Goal: Complete application form: Complete application form

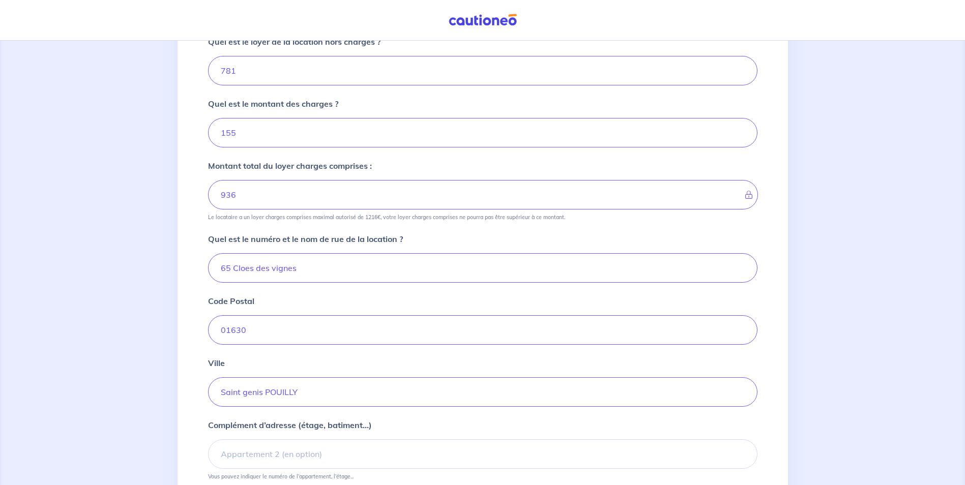
scroll to position [204, 0]
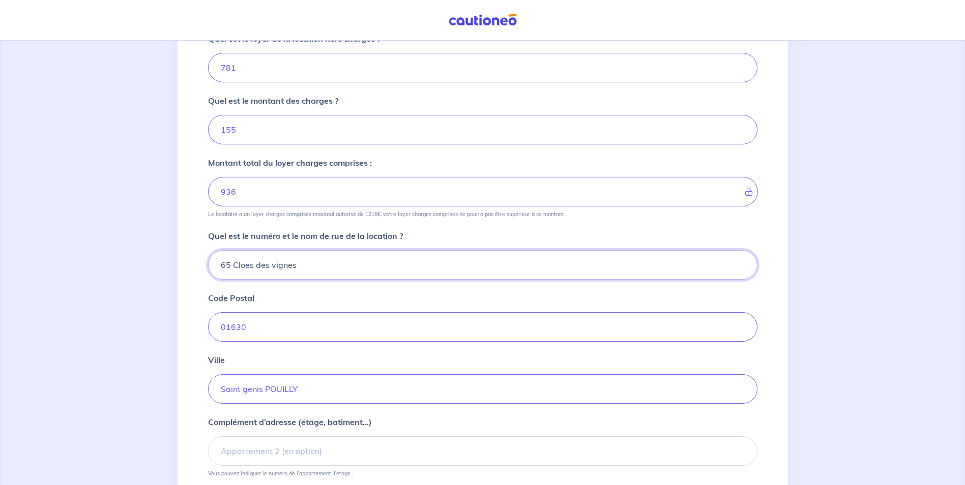
click at [248, 266] on input "65 Cloes des vignes" at bounding box center [483, 265] width 550 height 30
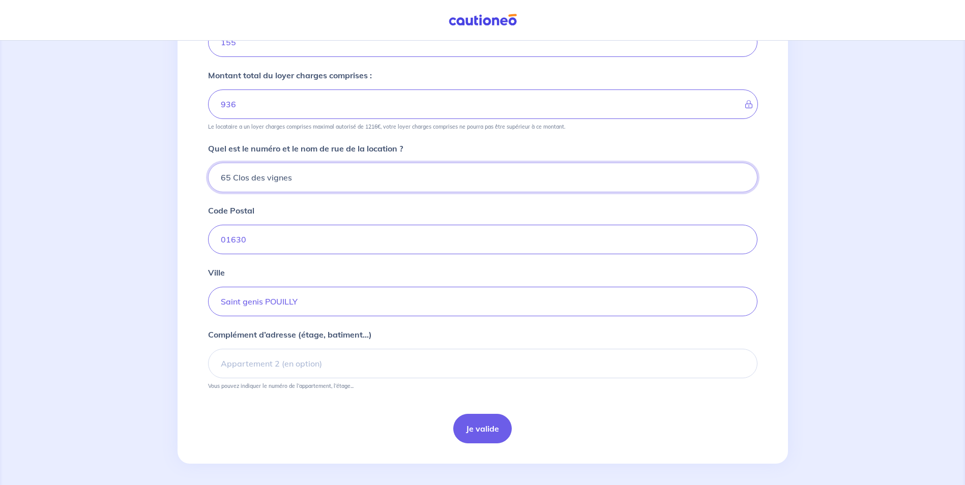
scroll to position [294, 0]
type input "65 Clos des vignes"
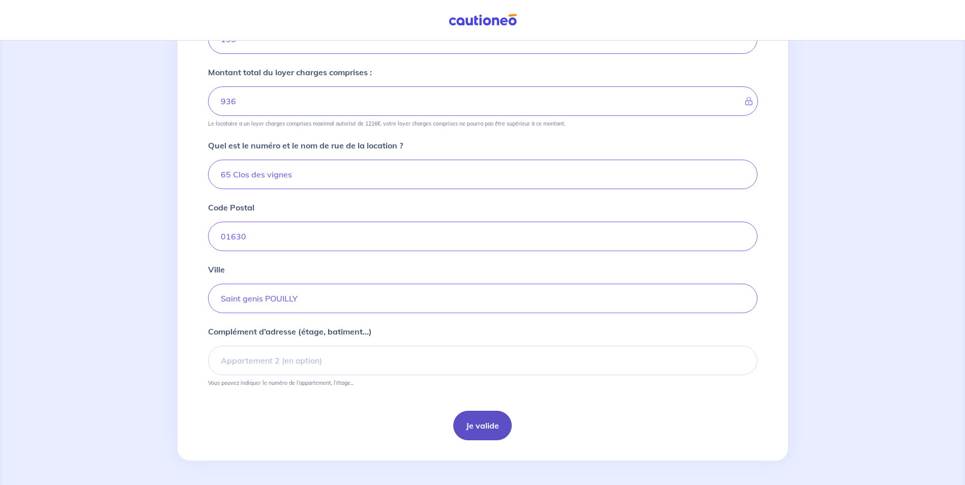
click at [478, 420] on button "Je valide" at bounding box center [482, 426] width 59 height 30
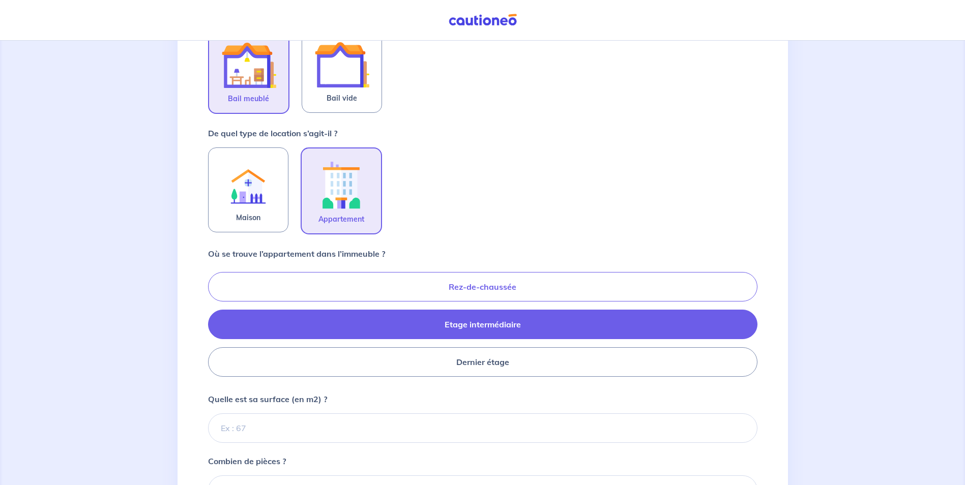
scroll to position [356, 0]
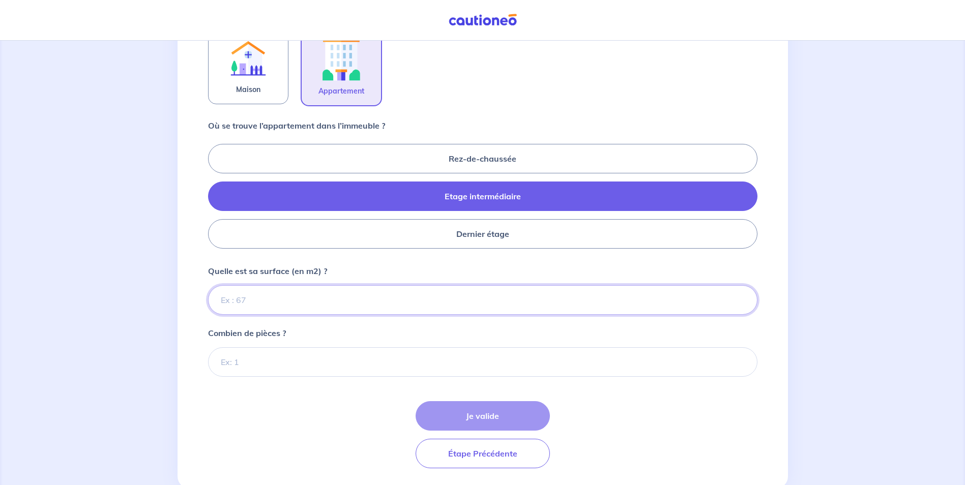
click at [292, 300] on input "Quelle est sa surface (en m2) ?" at bounding box center [483, 300] width 550 height 30
type input "35"
click at [252, 368] on input "Combien de pièces ?" at bounding box center [483, 363] width 550 height 30
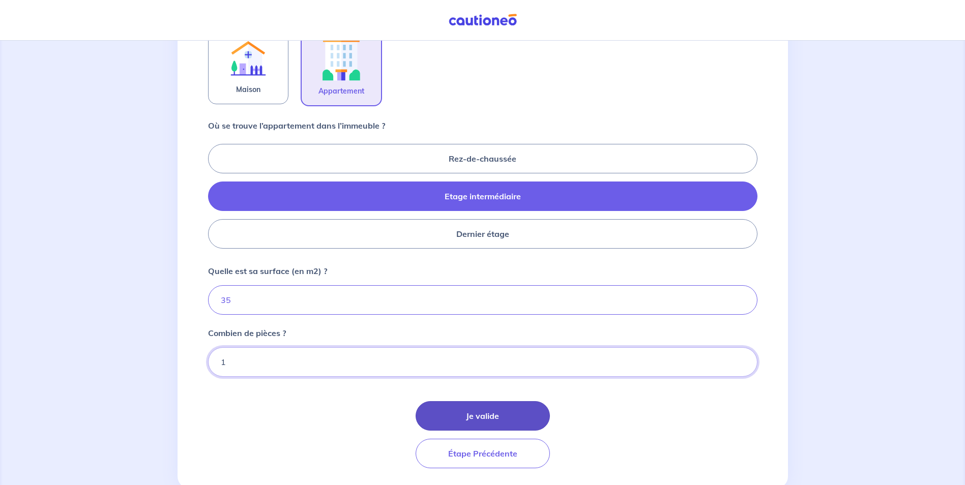
type input "1"
click at [498, 424] on button "Je valide" at bounding box center [483, 416] width 134 height 30
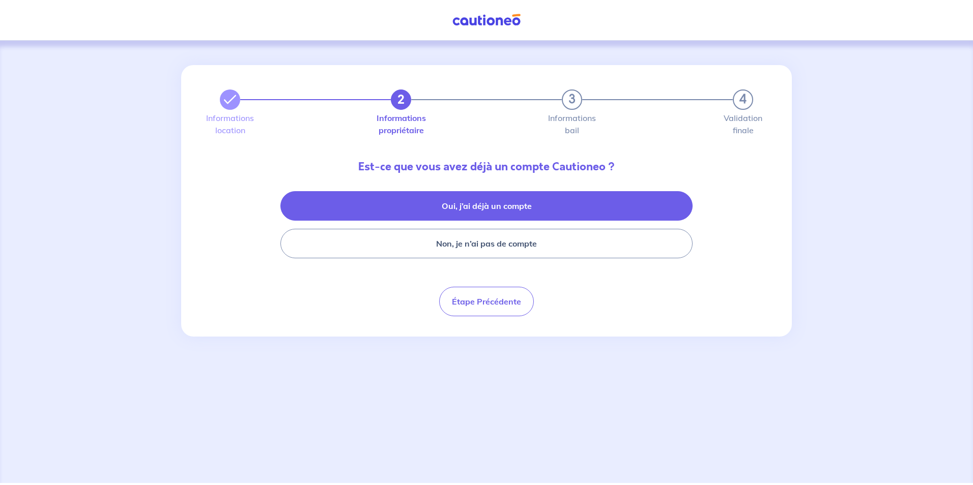
click at [459, 201] on button "Oui, j’ai déjà un compte" at bounding box center [486, 206] width 412 height 30
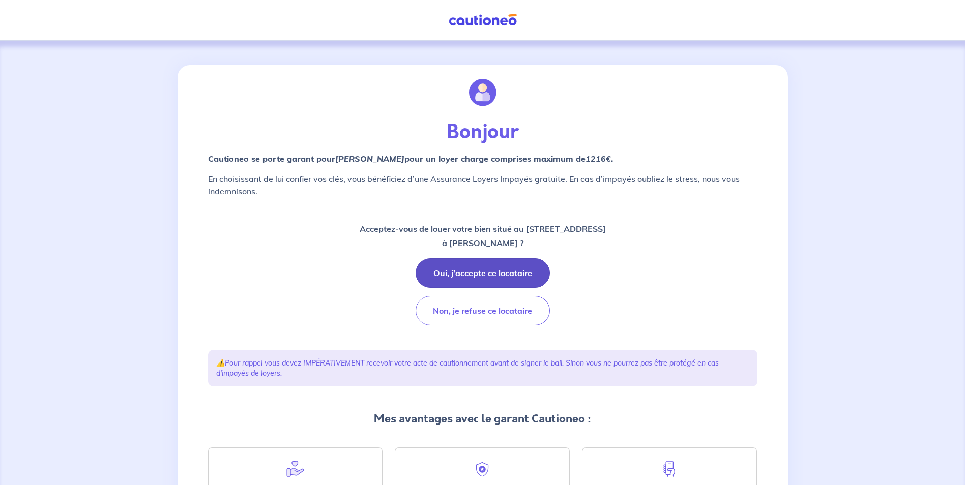
click at [497, 274] on button "Oui, j'accepte ce locataire" at bounding box center [483, 273] width 134 height 30
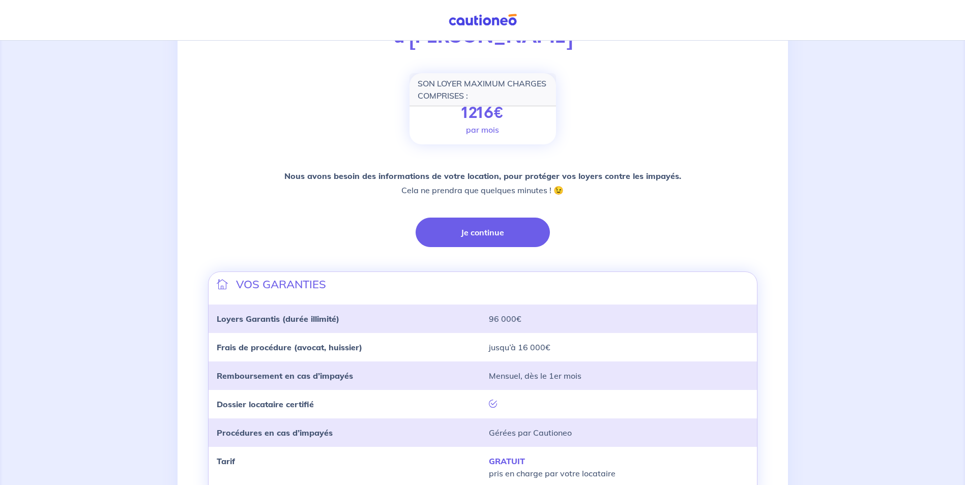
scroll to position [153, 0]
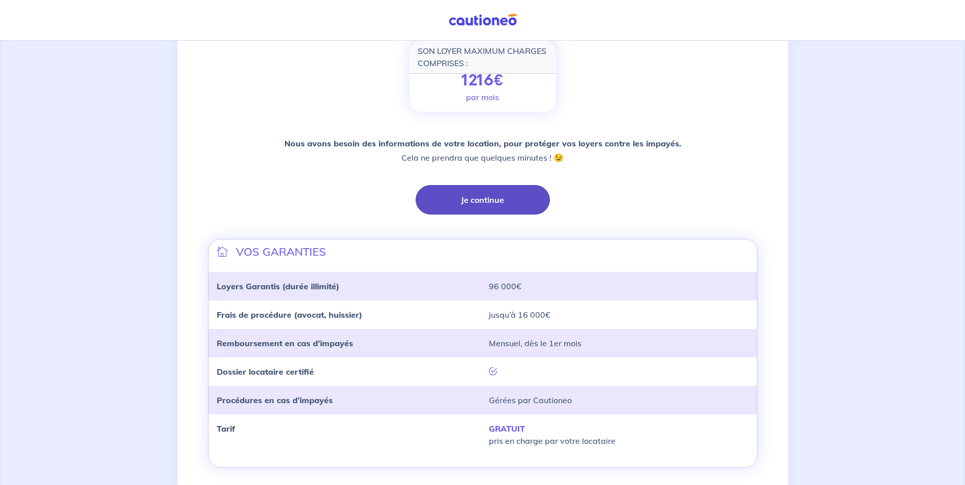
click at [485, 201] on button "Je continue" at bounding box center [483, 200] width 134 height 30
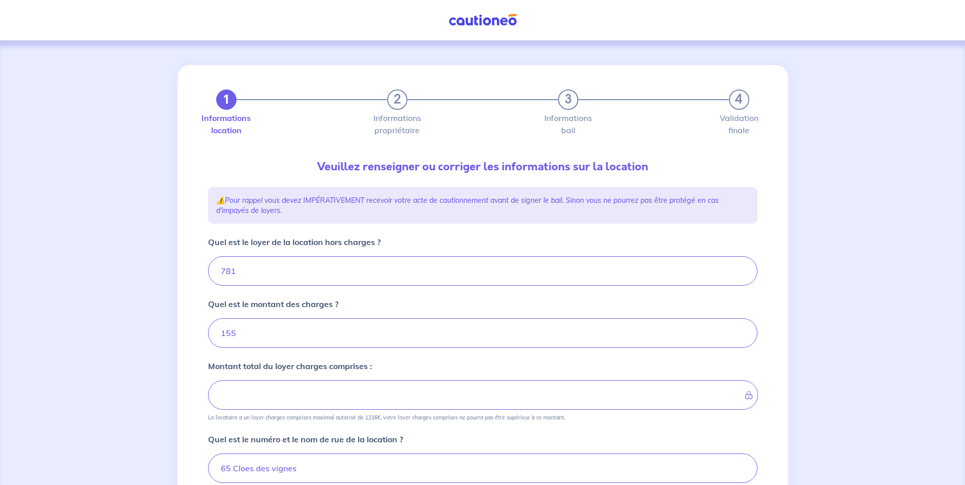
type input "936"
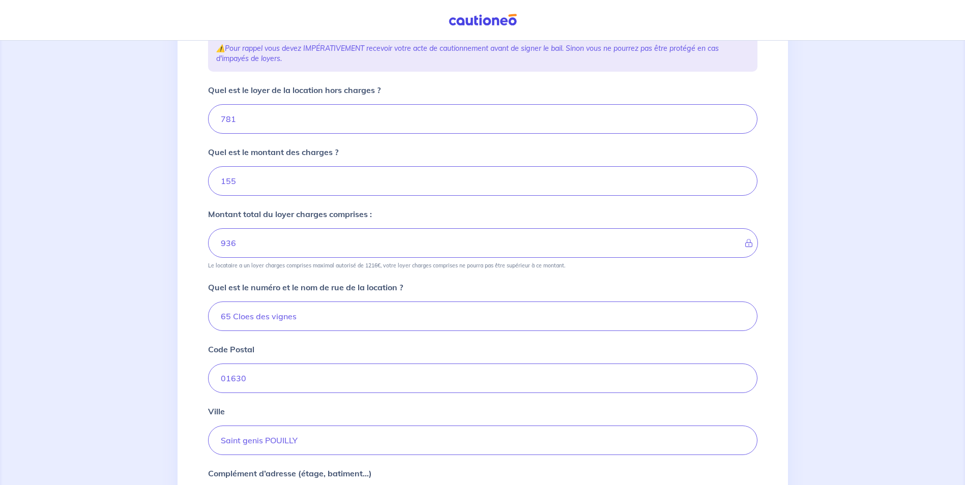
scroll to position [153, 0]
drag, startPoint x: 308, startPoint y: 315, endPoint x: 216, endPoint y: 315, distance: 92.1
click at [217, 315] on input "65 Cloes des vignes" at bounding box center [483, 316] width 550 height 30
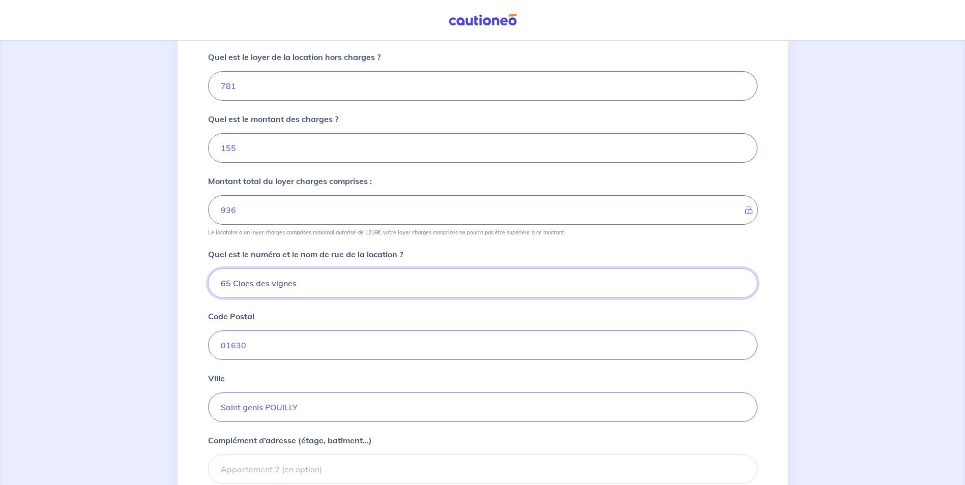
scroll to position [204, 0]
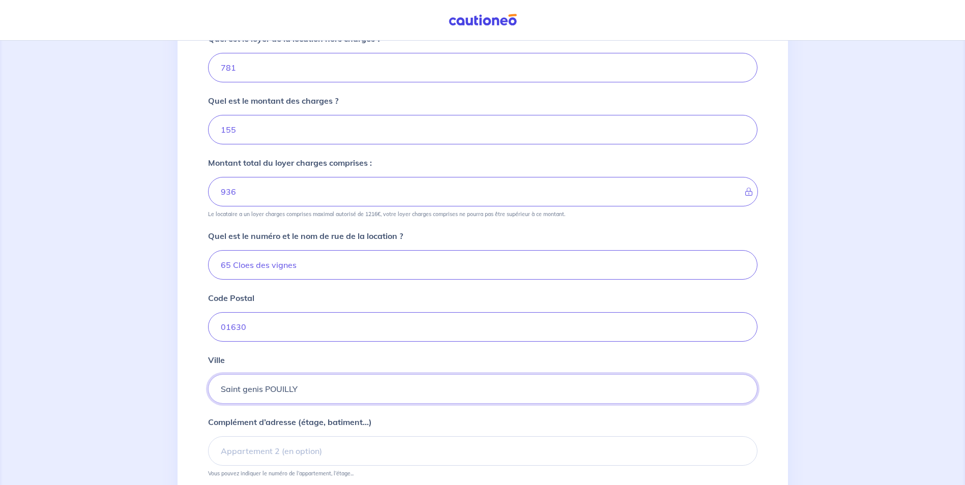
drag, startPoint x: 314, startPoint y: 383, endPoint x: 233, endPoint y: 372, distance: 82.2
click at [234, 372] on div "Ville Saint genis POUILLY" at bounding box center [483, 379] width 550 height 50
click at [233, 372] on div "Ville Saint genis POUILLY" at bounding box center [483, 379] width 550 height 50
drag, startPoint x: 320, startPoint y: 386, endPoint x: 214, endPoint y: 382, distance: 106.4
click at [214, 382] on input "Saint genis POUILLY" at bounding box center [483, 389] width 550 height 30
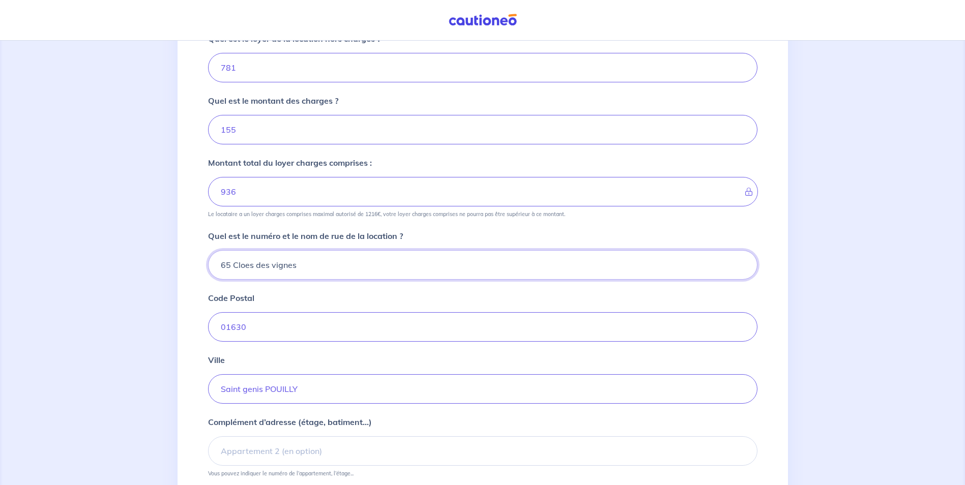
drag, startPoint x: 327, startPoint y: 266, endPoint x: 180, endPoint y: 243, distance: 148.8
click at [181, 243] on div "1 2 3 4 Informations location Informations propriétaire Informations bail Valid…" at bounding box center [483, 207] width 611 height 690
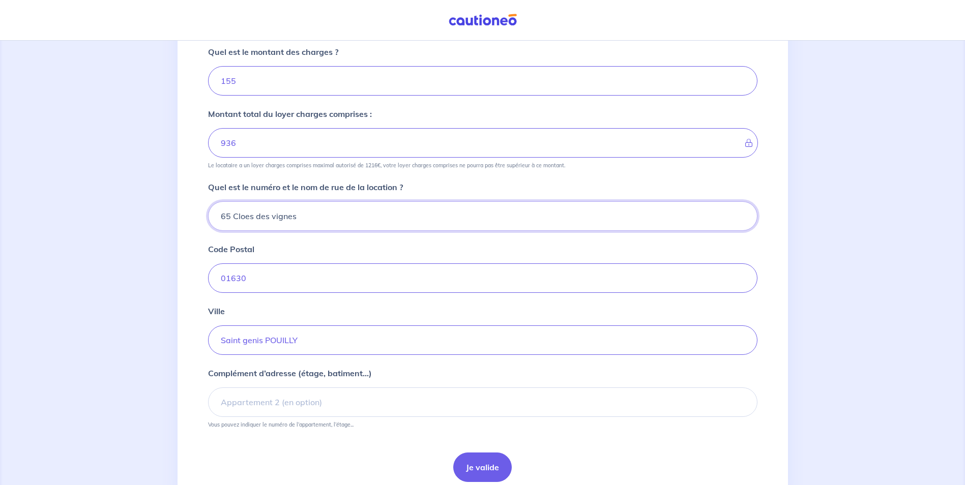
scroll to position [294, 0]
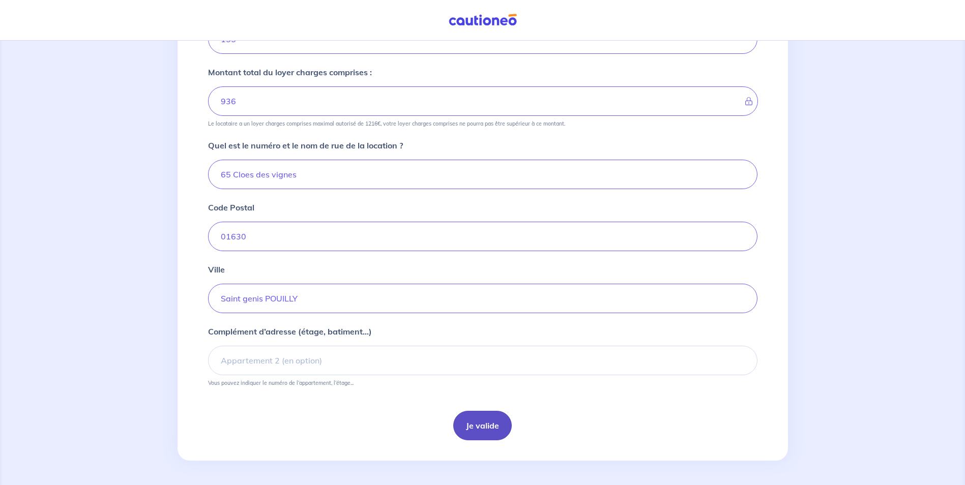
click at [479, 430] on button "Je valide" at bounding box center [482, 426] width 59 height 30
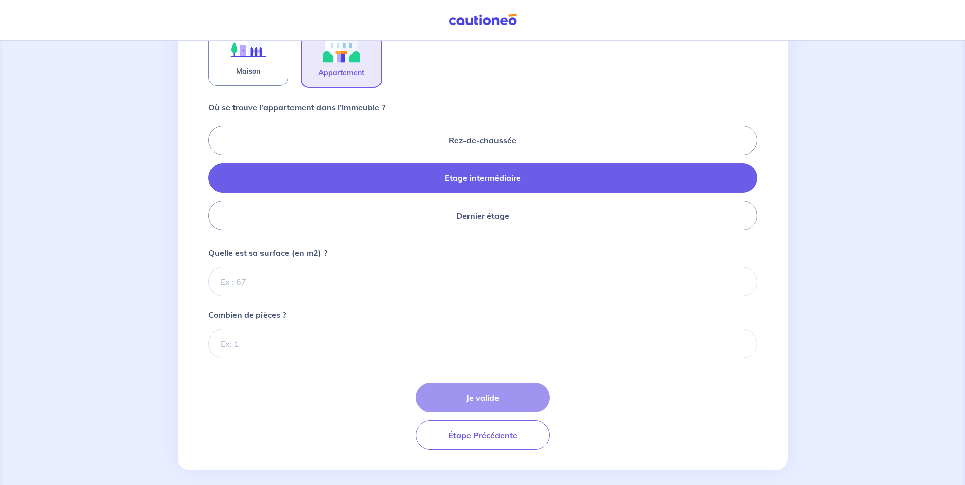
scroll to position [384, 0]
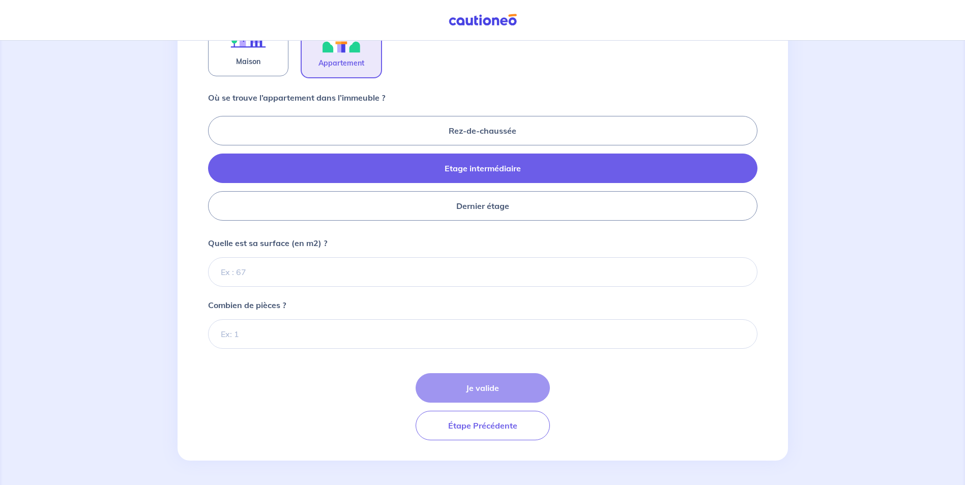
click at [444, 373] on div "Je valide Étape Précédente" at bounding box center [483, 406] width 550 height 67
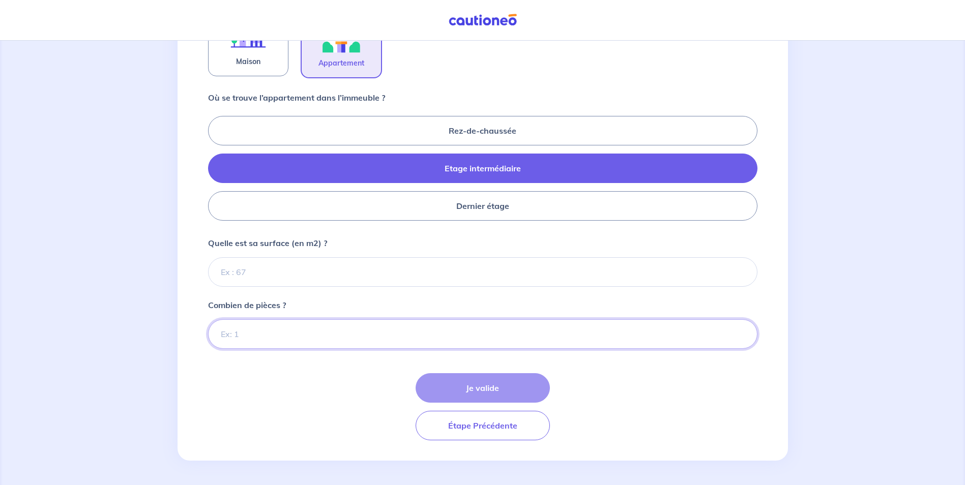
click at [367, 336] on input "Combien de pièces ?" at bounding box center [483, 335] width 550 height 30
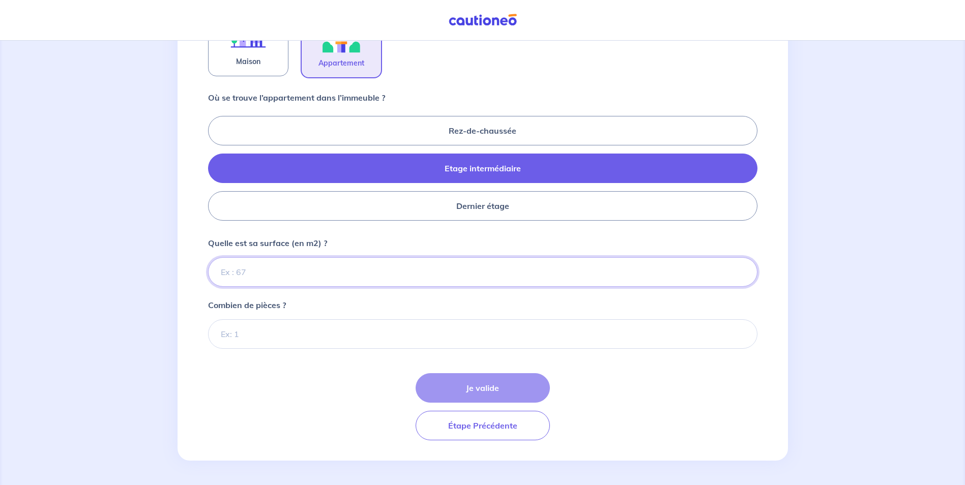
click at [314, 278] on input "Quelle est sa surface (en m2) ?" at bounding box center [483, 272] width 550 height 30
type input "35"
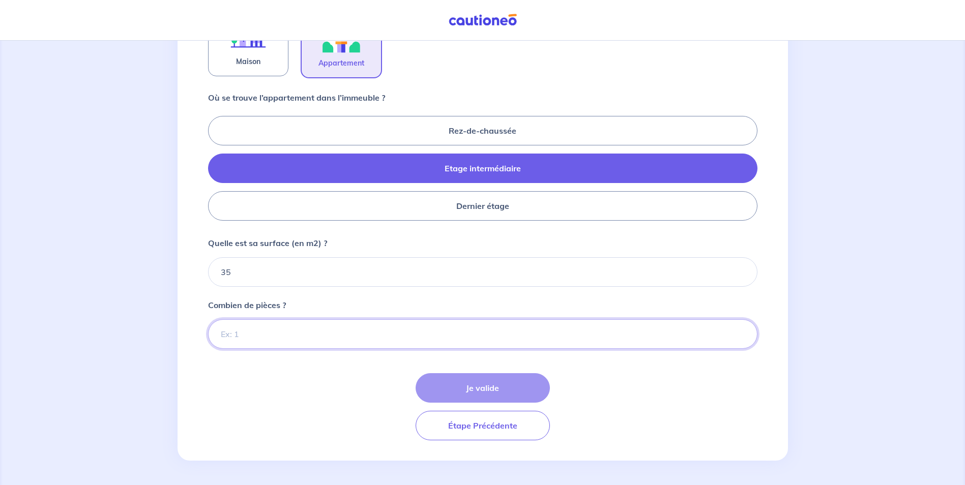
click at [319, 331] on input "Combien de pièces ?" at bounding box center [483, 335] width 550 height 30
type input "1"
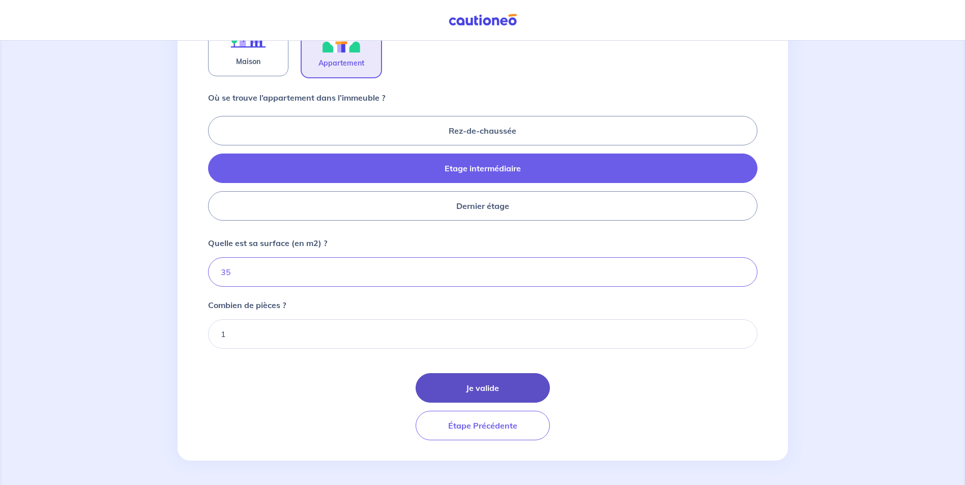
click at [509, 384] on button "Je valide" at bounding box center [483, 388] width 134 height 30
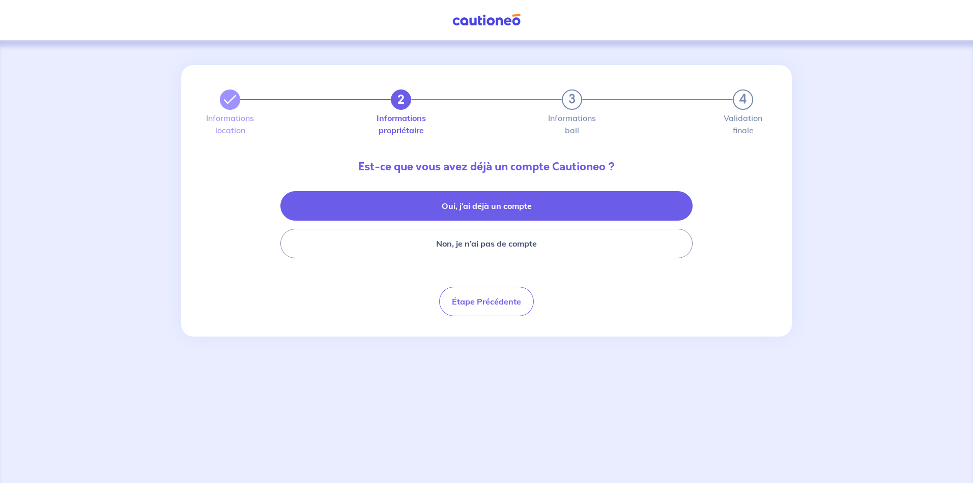
click at [475, 191] on button "Oui, j’ai déjà un compte" at bounding box center [486, 206] width 412 height 30
